Goal: Task Accomplishment & Management: Use online tool/utility

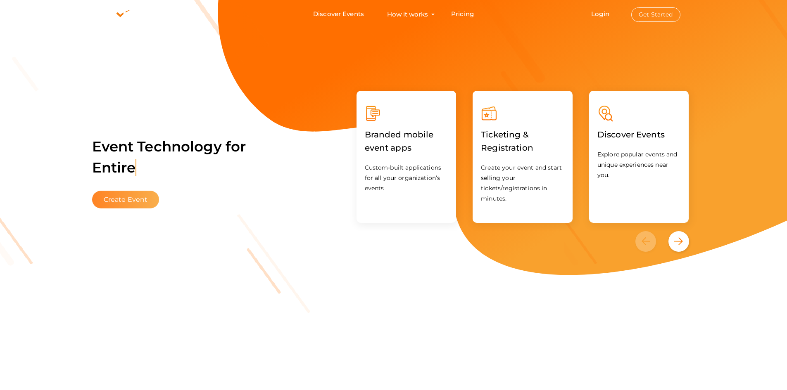
click at [119, 203] on button "Create Event" at bounding box center [125, 200] width 67 height 18
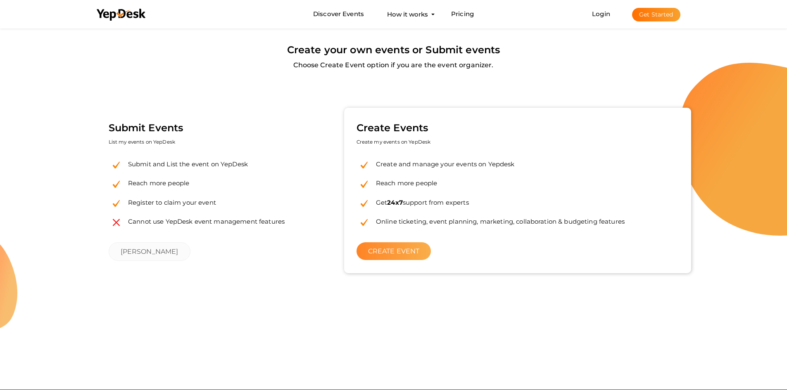
click at [402, 256] on link "CREATE EVENT" at bounding box center [393, 251] width 75 height 18
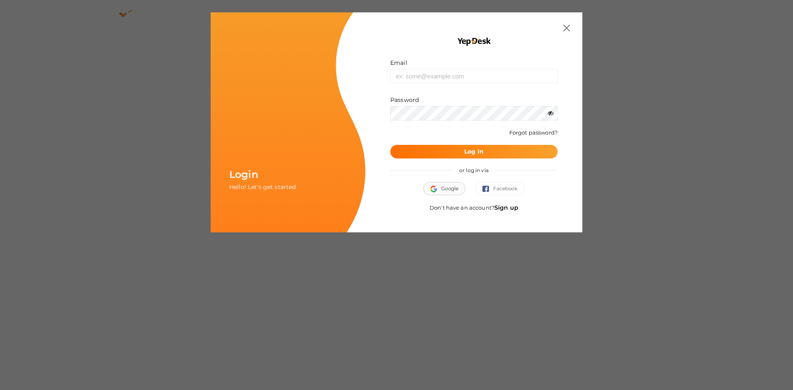
click at [447, 186] on span "Google" at bounding box center [444, 189] width 28 height 8
